Goal: Information Seeking & Learning: Learn about a topic

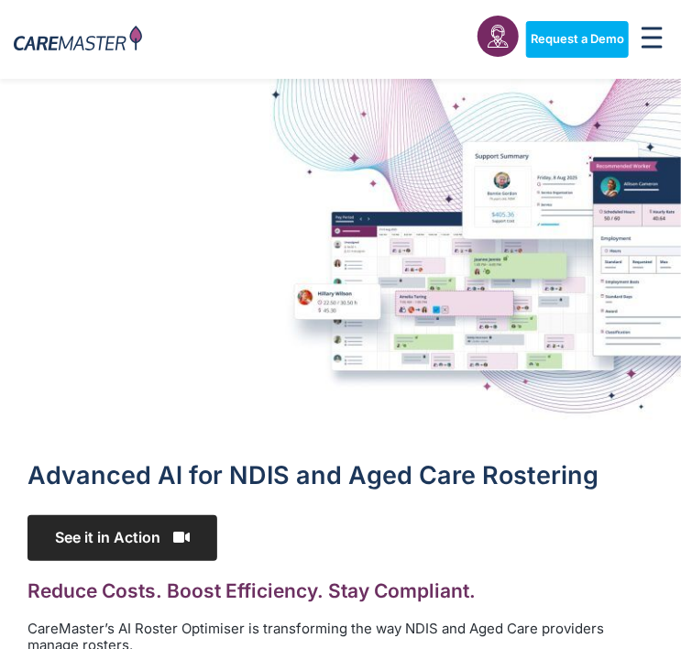
click at [167, 541] on span "See it in Action" at bounding box center [123, 537] width 190 height 45
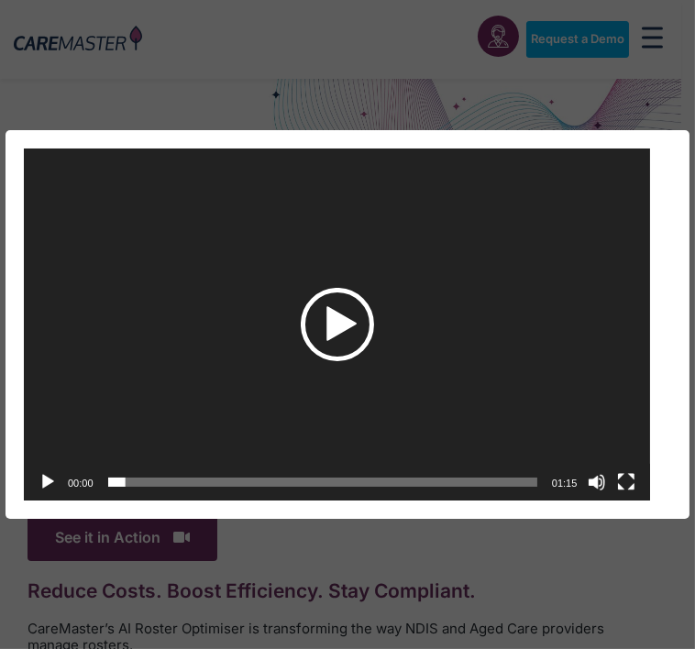
click at [337, 332] on div "Play" at bounding box center [337, 324] width 73 height 73
click at [474, 408] on video "[URL][DOMAIN_NAME]" at bounding box center [337, 325] width 626 height 352
click at [580, 468] on div "01:15" at bounding box center [564, 482] width 37 height 37
click at [581, 468] on div "01:15" at bounding box center [564, 482] width 37 height 37
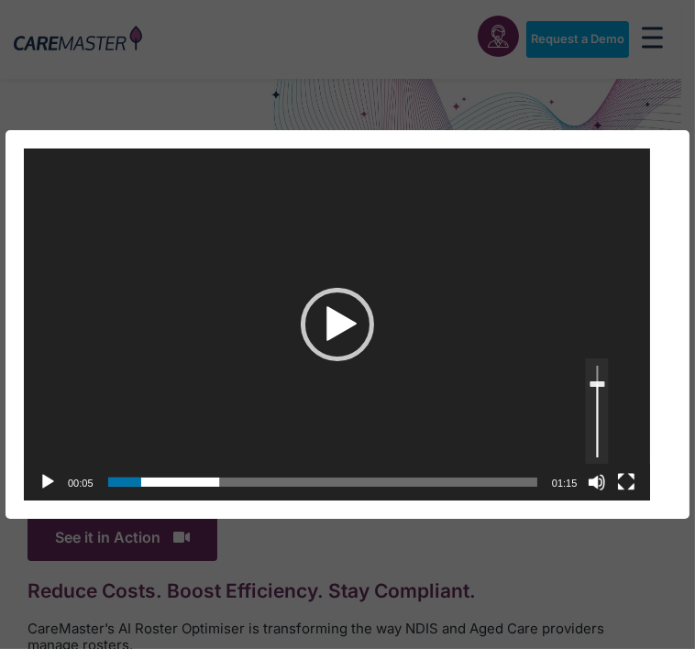
click at [599, 465] on div "Use Up/Down Arrow keys to increase or decrease volume." at bounding box center [596, 482] width 29 height 37
